Goal: Information Seeking & Learning: Check status

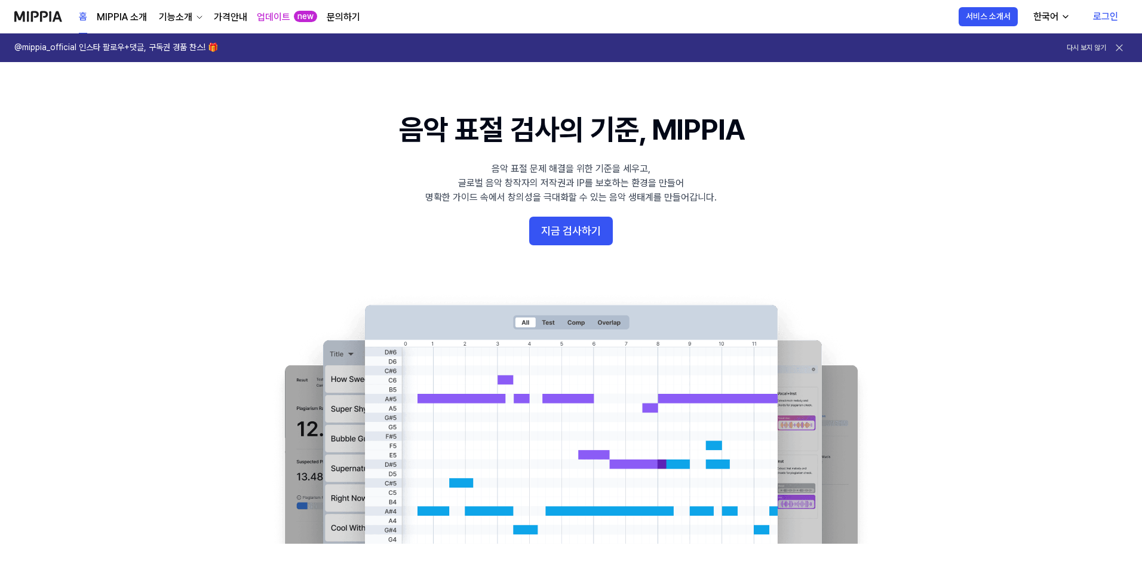
click at [525, 17] on link "로그인" at bounding box center [1105, 16] width 44 height 33
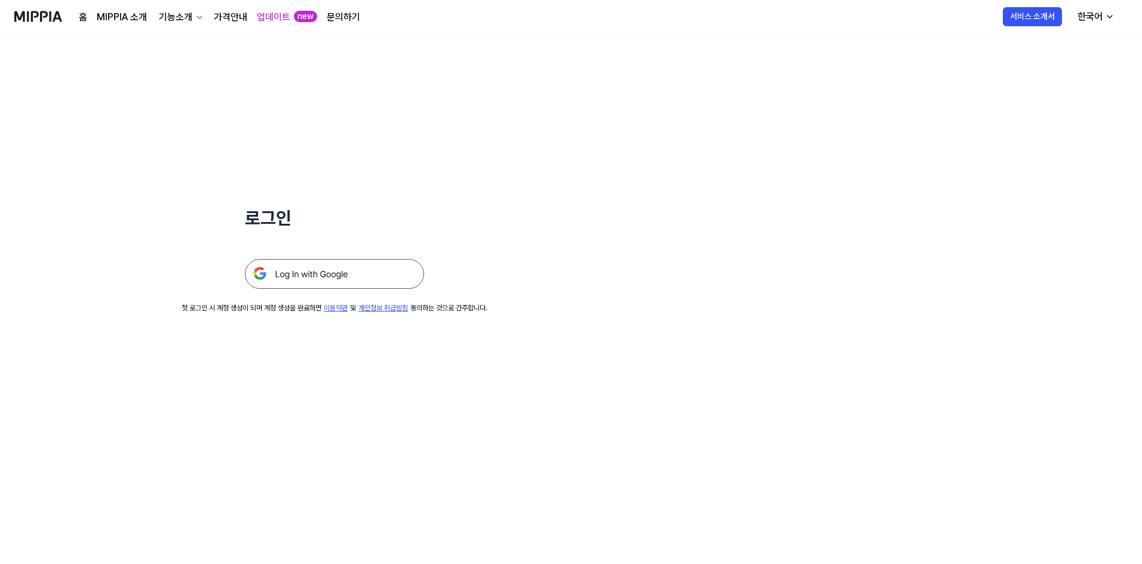
click at [330, 282] on img at bounding box center [334, 274] width 179 height 30
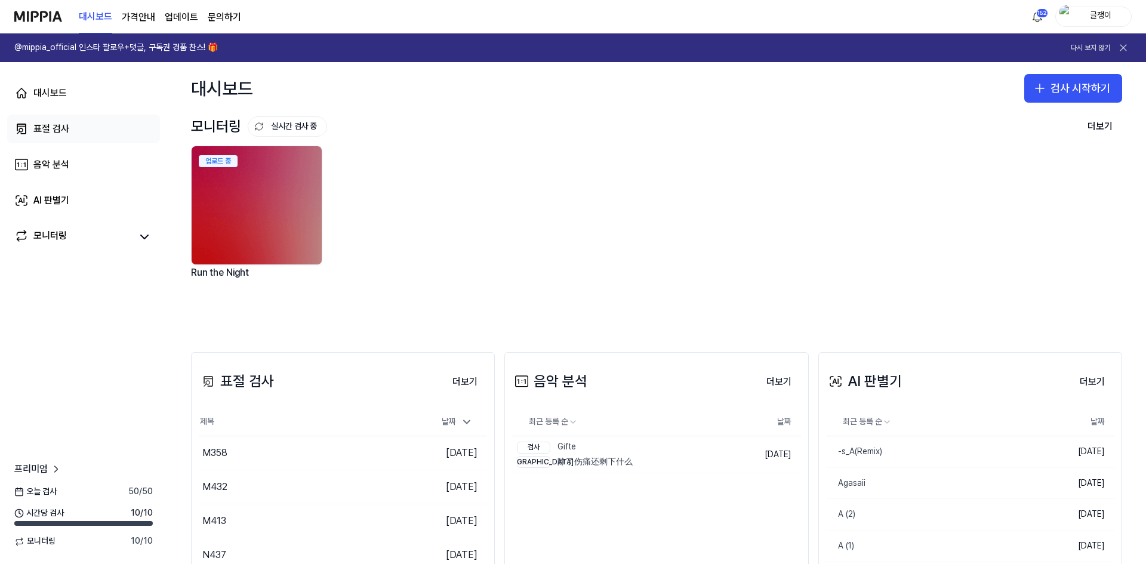
click at [57, 128] on div "표절 검사" at bounding box center [51, 129] width 36 height 14
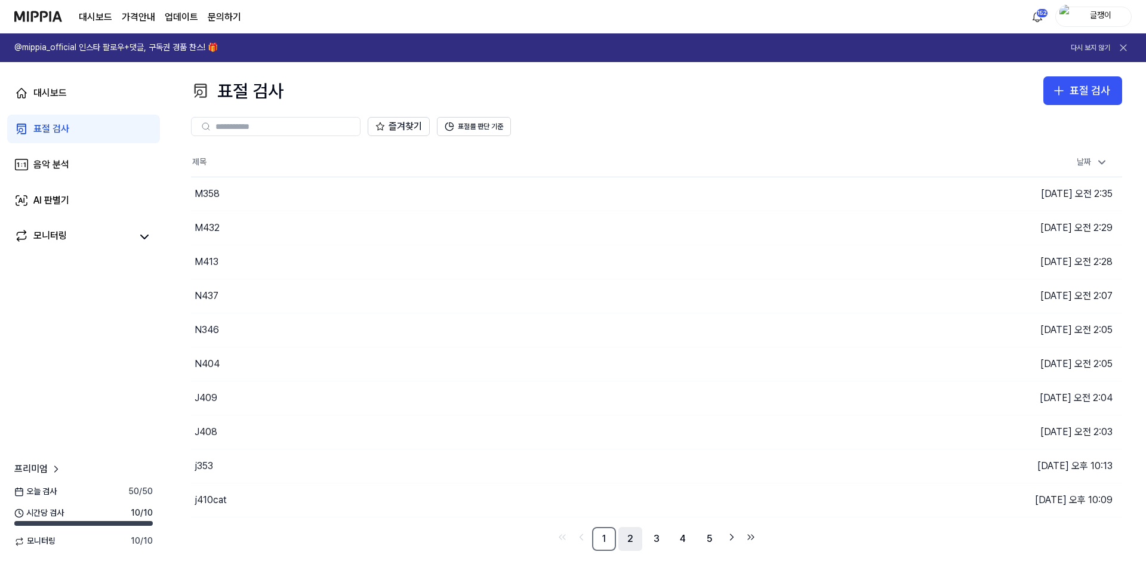
click at [634, 540] on link "2" at bounding box center [631, 539] width 24 height 24
click at [655, 539] on link "3" at bounding box center [657, 539] width 24 height 24
click at [686, 539] on link "4" at bounding box center [683, 539] width 24 height 24
click at [683, 537] on link "5" at bounding box center [683, 539] width 24 height 24
click at [681, 538] on link "6" at bounding box center [683, 539] width 24 height 24
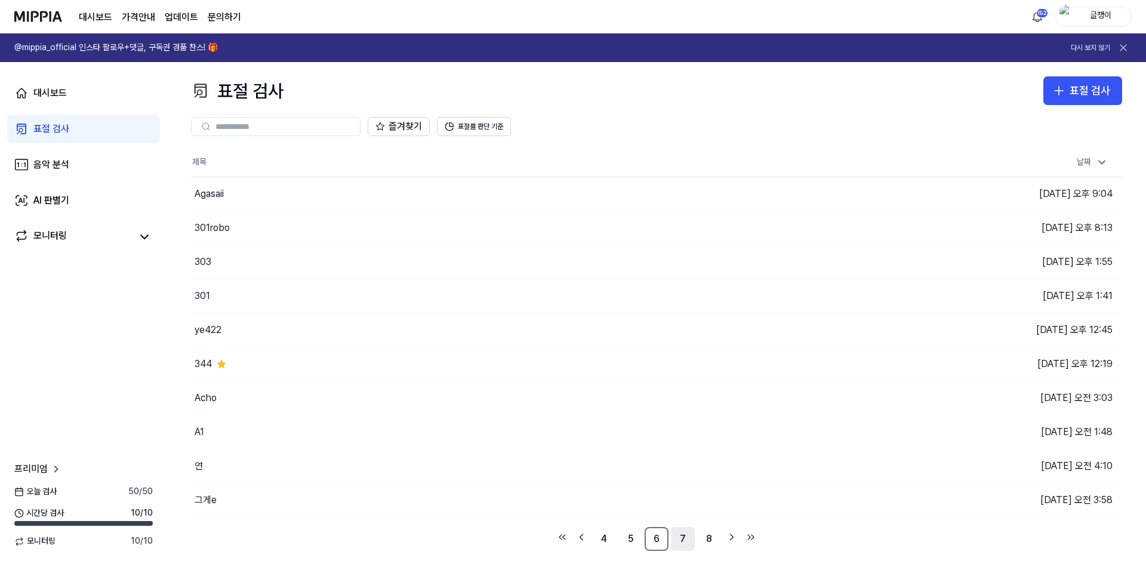
click at [678, 538] on link "7" at bounding box center [683, 539] width 24 height 24
click at [688, 536] on link "8" at bounding box center [683, 539] width 24 height 24
click at [685, 536] on link "9" at bounding box center [683, 539] width 24 height 24
click at [686, 540] on link "10" at bounding box center [683, 539] width 24 height 24
click at [684, 539] on link "11" at bounding box center [683, 539] width 24 height 24
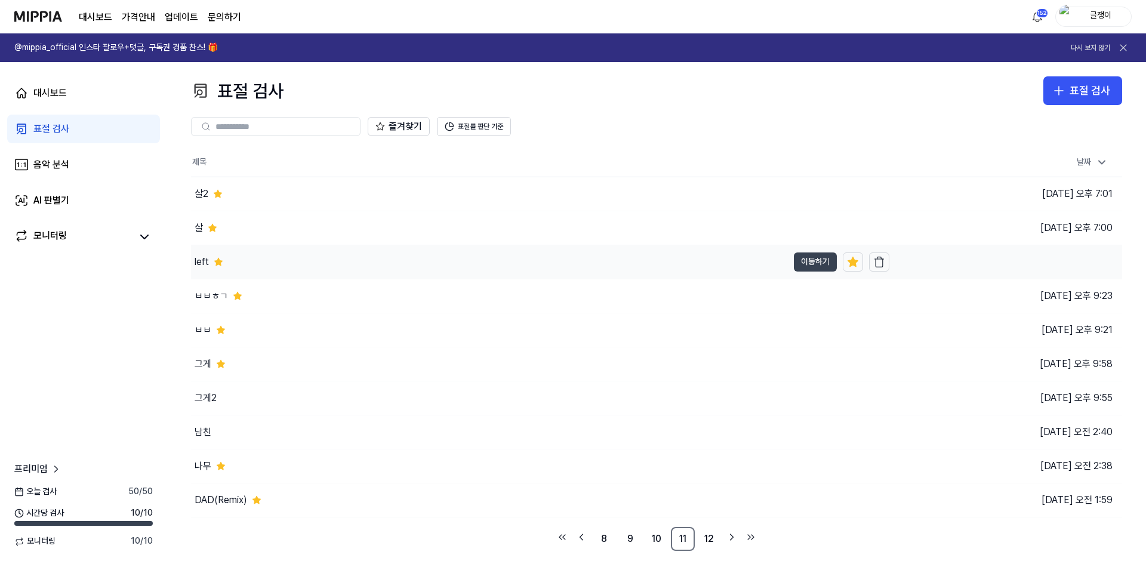
click at [805, 259] on button "이동하기" at bounding box center [815, 262] width 43 height 19
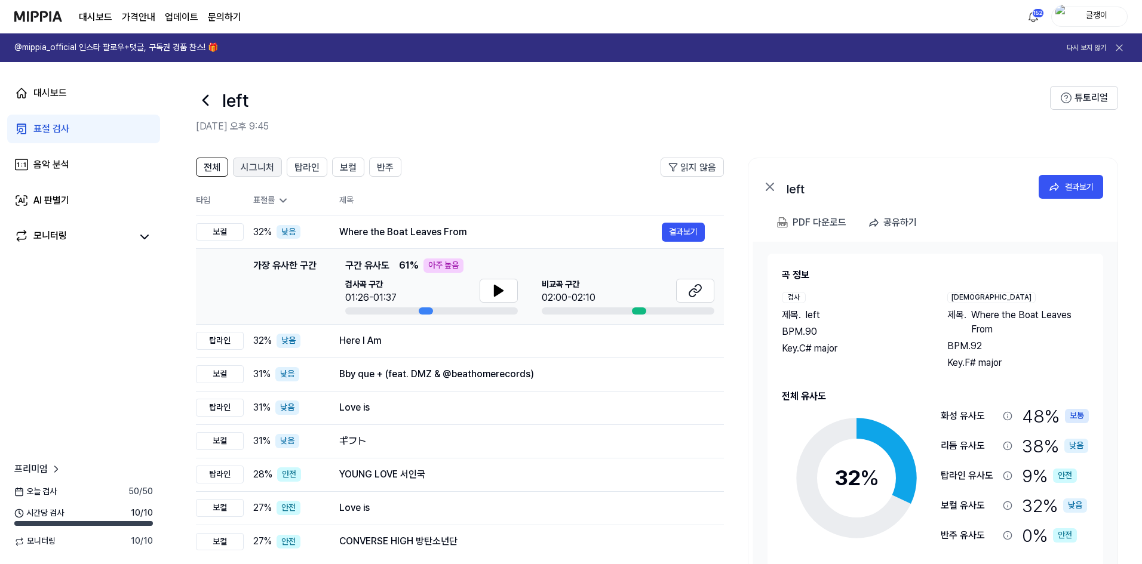
click at [257, 168] on span "시그니처" at bounding box center [257, 168] width 33 height 14
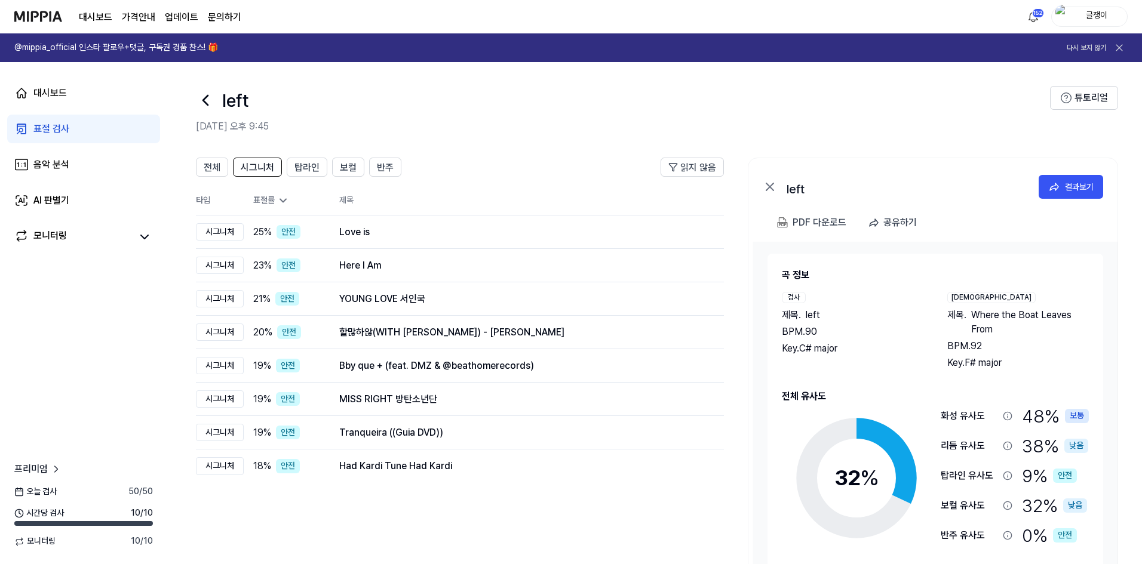
click at [305, 177] on header "전체 시그니처 탑라인 보컬 반주 읽지 않음" at bounding box center [460, 172] width 528 height 29
click at [302, 162] on span "탑라인" at bounding box center [306, 168] width 25 height 14
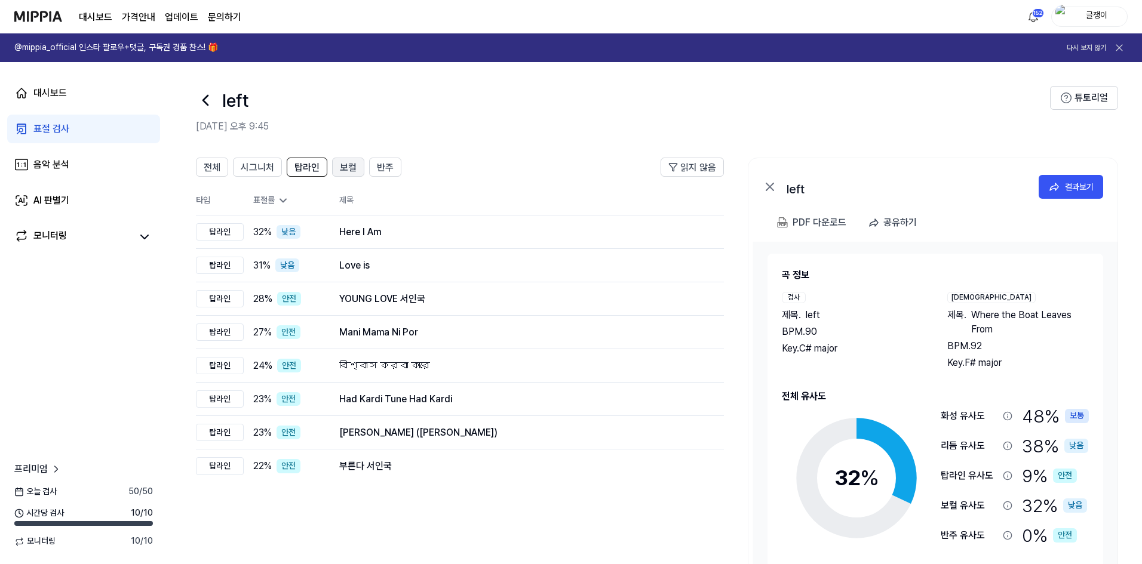
click at [346, 162] on span "보컬" at bounding box center [348, 168] width 17 height 14
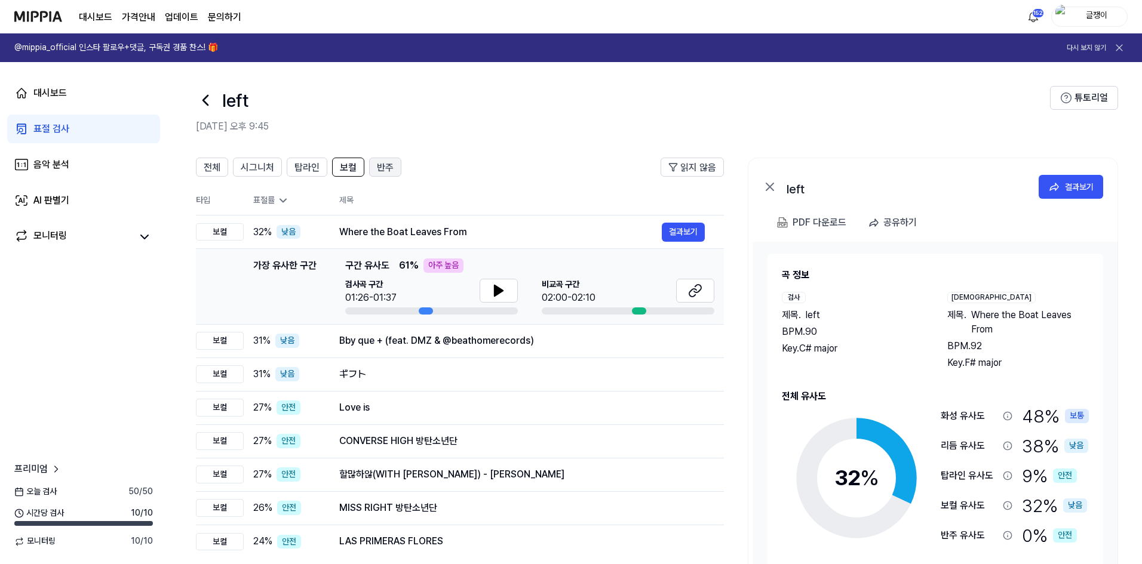
click at [386, 163] on span "반주" at bounding box center [385, 168] width 17 height 14
